Goal: Navigation & Orientation: Find specific page/section

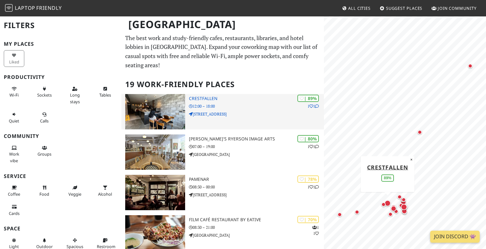
click at [160, 102] on img at bounding box center [155, 111] width 60 height 35
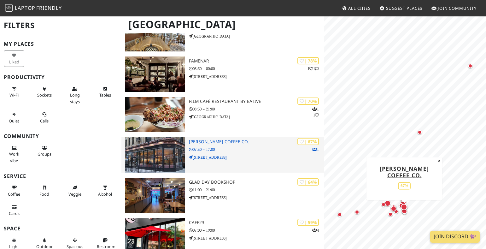
scroll to position [120, 0]
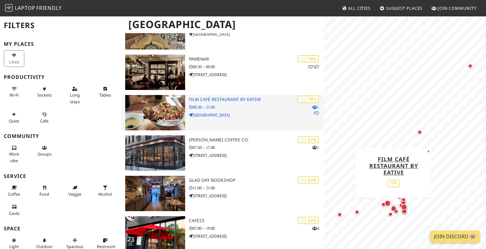
click at [164, 96] on img at bounding box center [155, 112] width 60 height 35
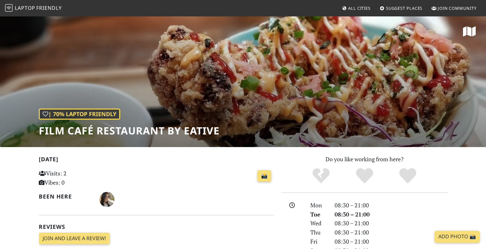
click at [187, 106] on div "| 70% Laptop Friendly Film Café Restaurant by Eative" at bounding box center [243, 81] width 486 height 131
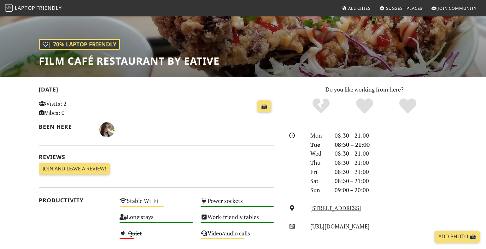
scroll to position [74, 0]
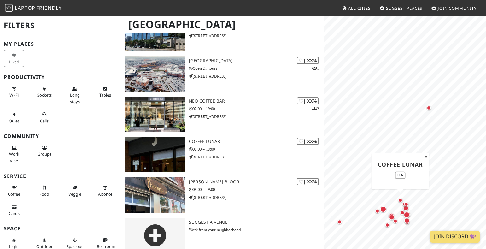
scroll to position [639, 0]
